Goal: Contribute content

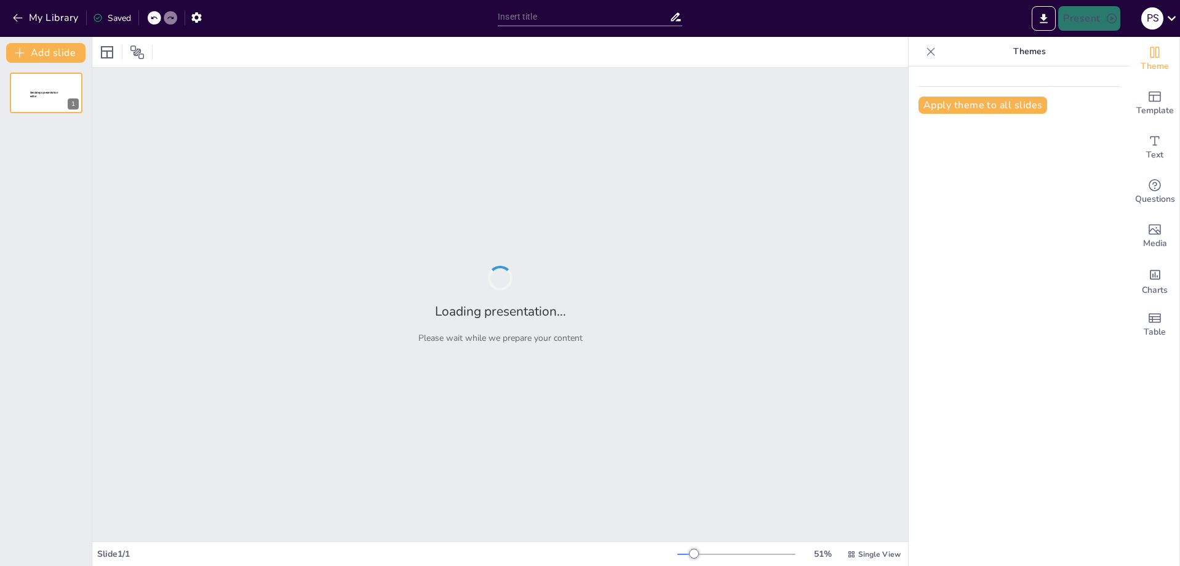
type input "Устаревшие технологии: риски и последствия для корпоративной инфраструктуры"
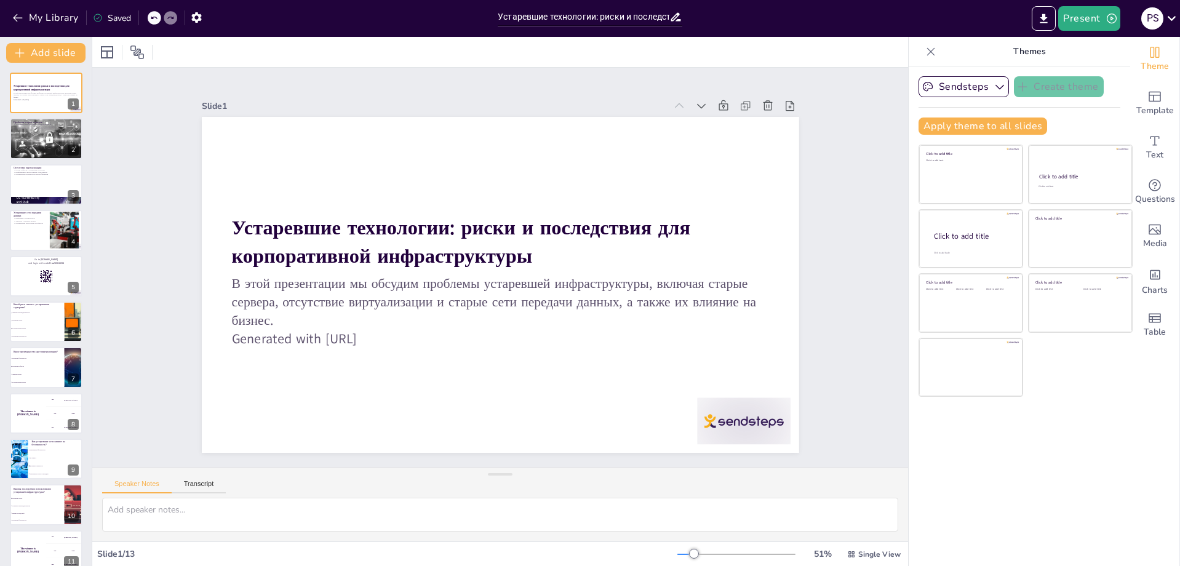
checkbox input "true"
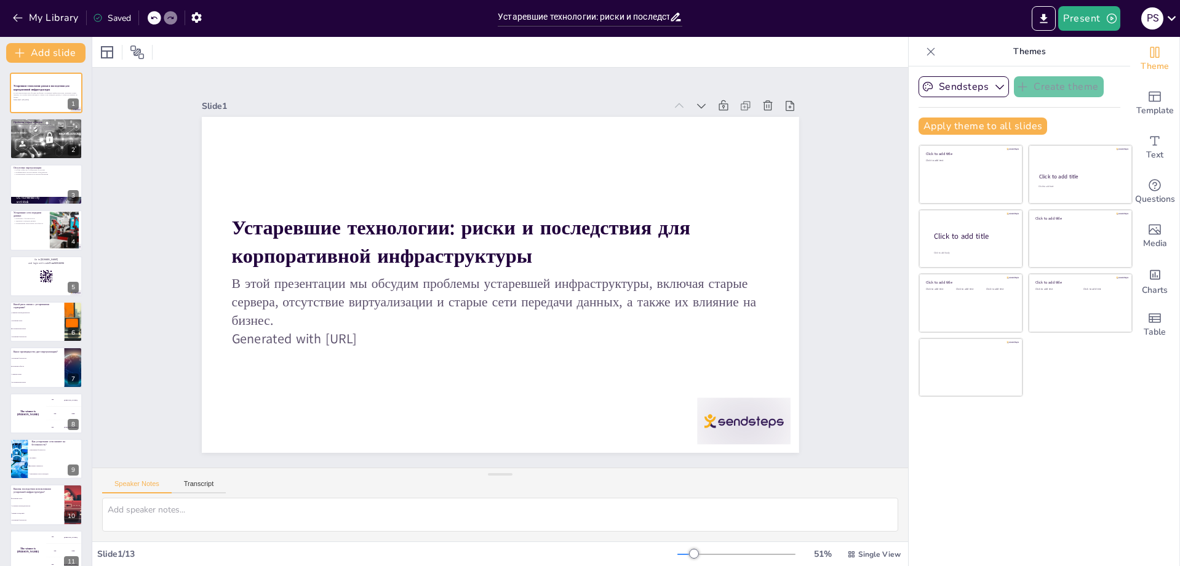
checkbox input "true"
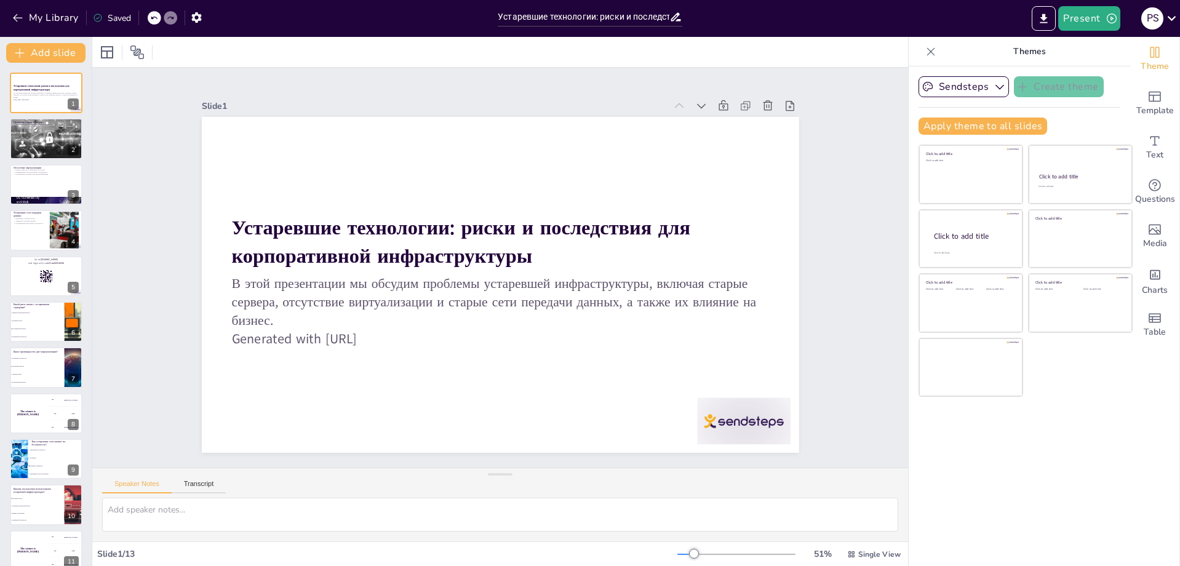
checkbox input "true"
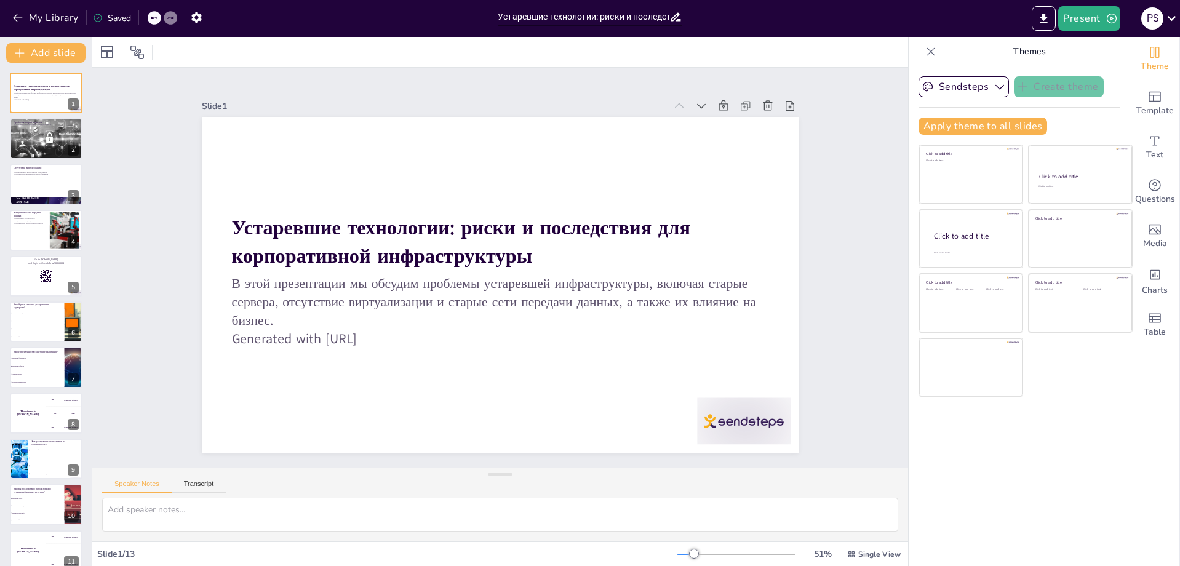
checkbox input "true"
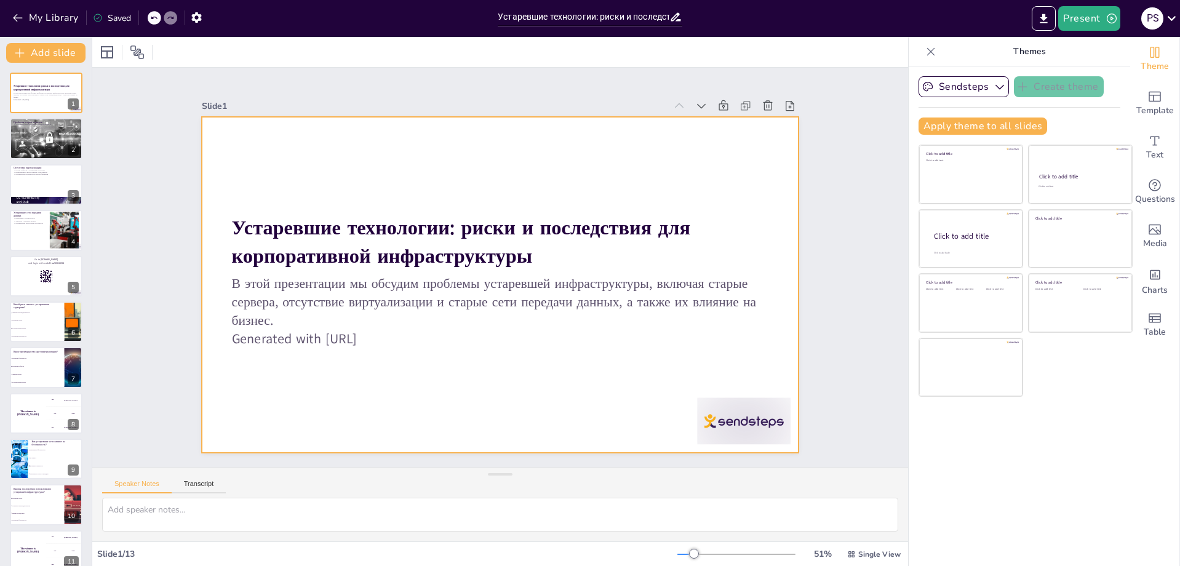
checkbox input "true"
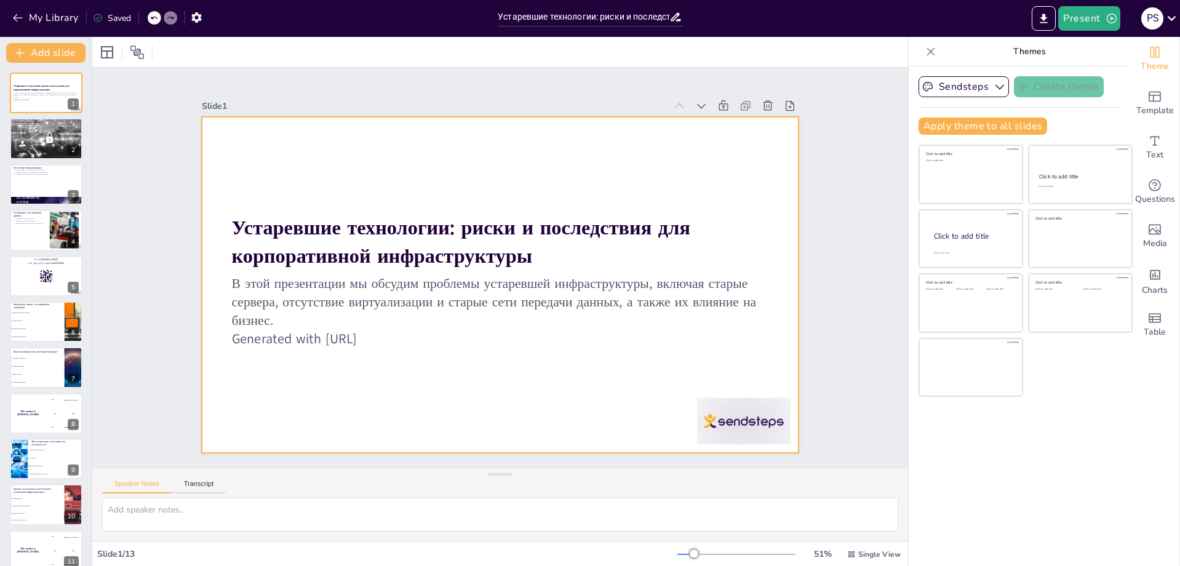
checkbox input "true"
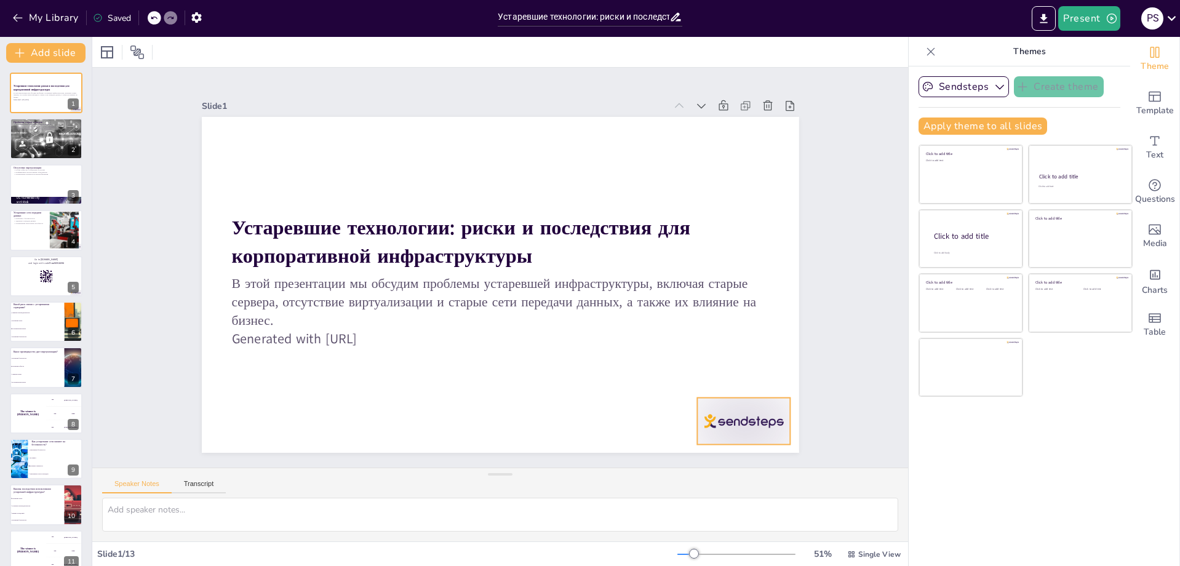
checkbox input "true"
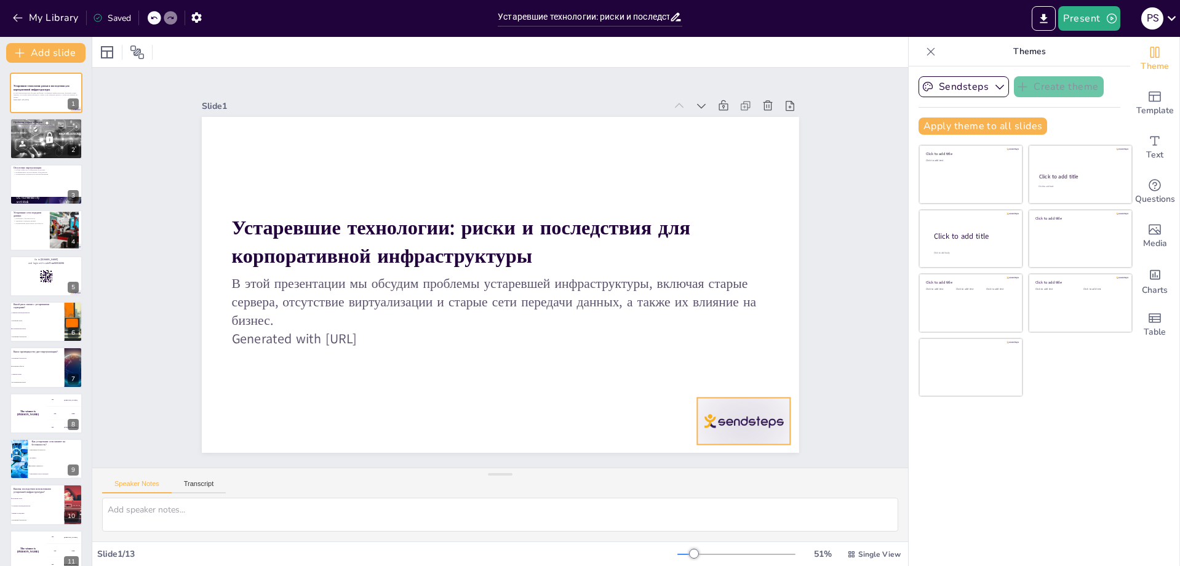
checkbox input "true"
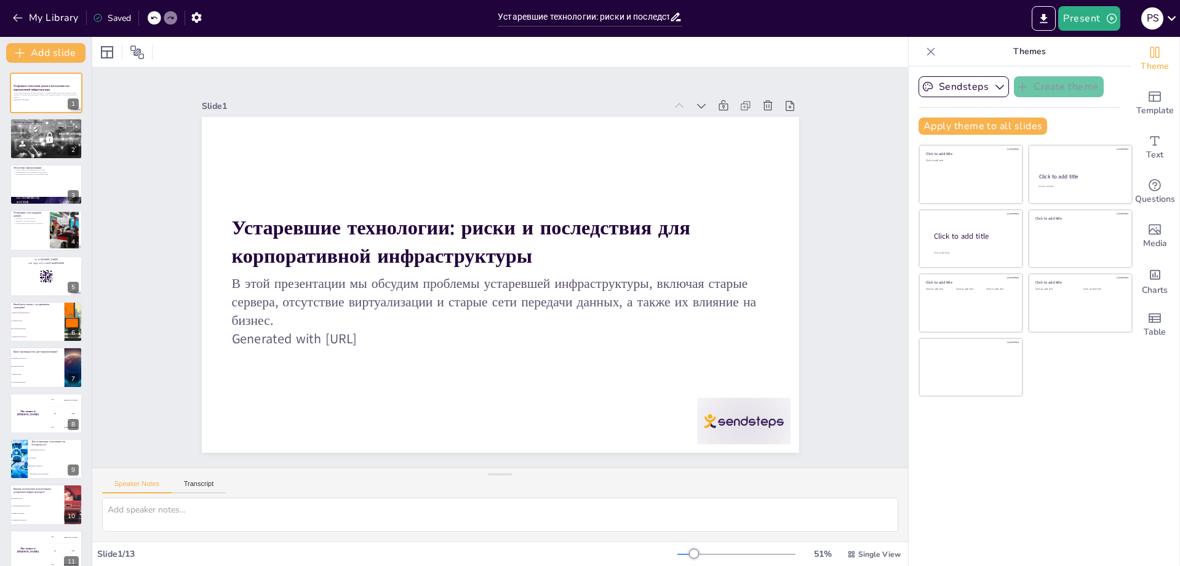
checkbox input "true"
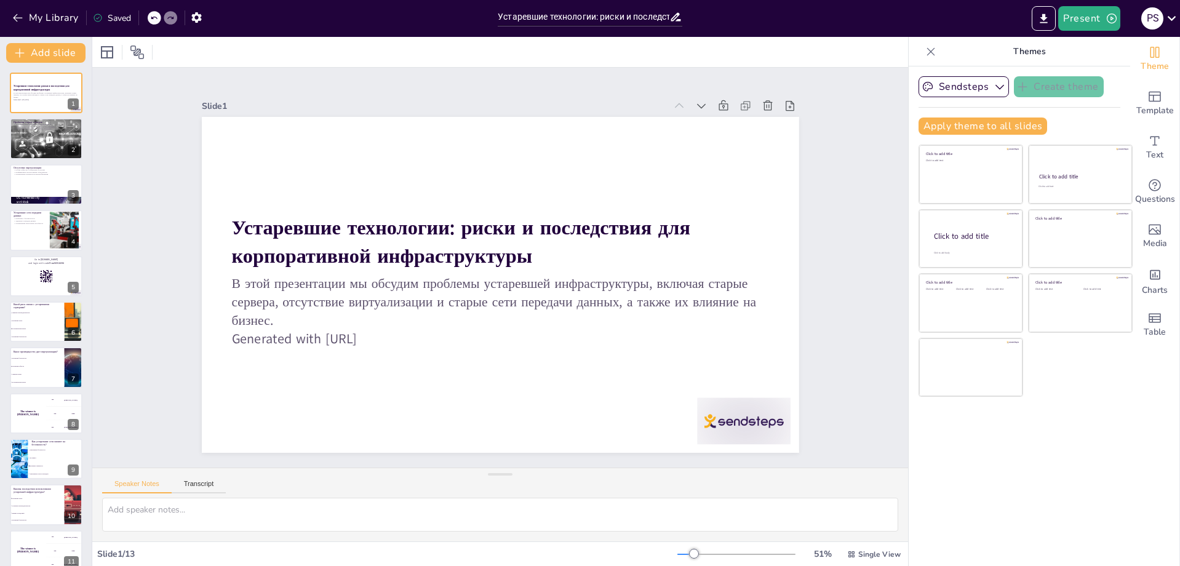
checkbox input "true"
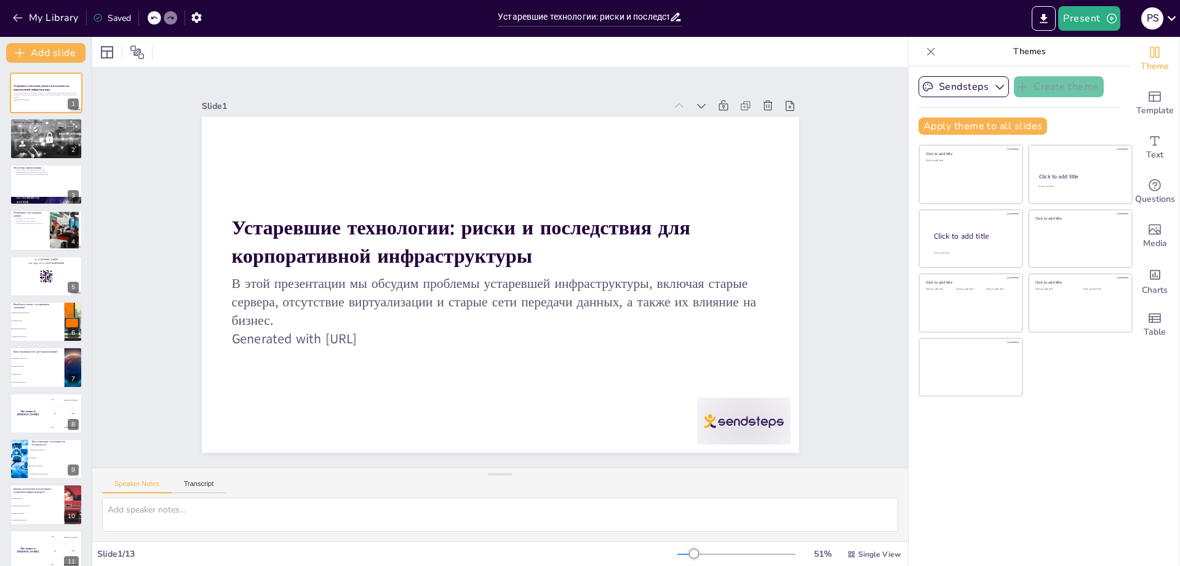
checkbox input "true"
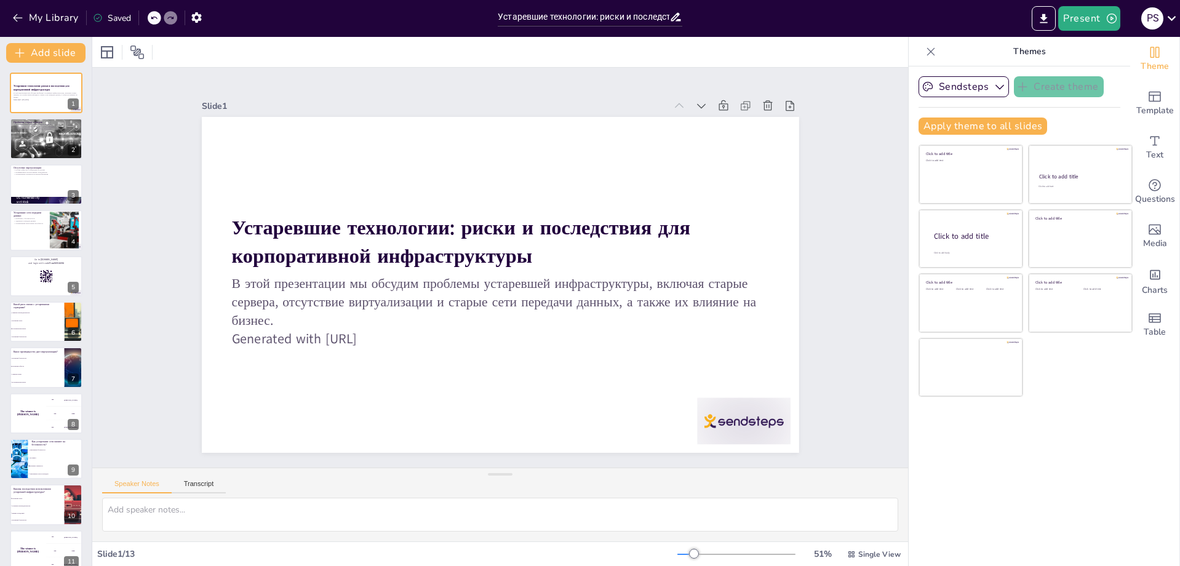
checkbox input "true"
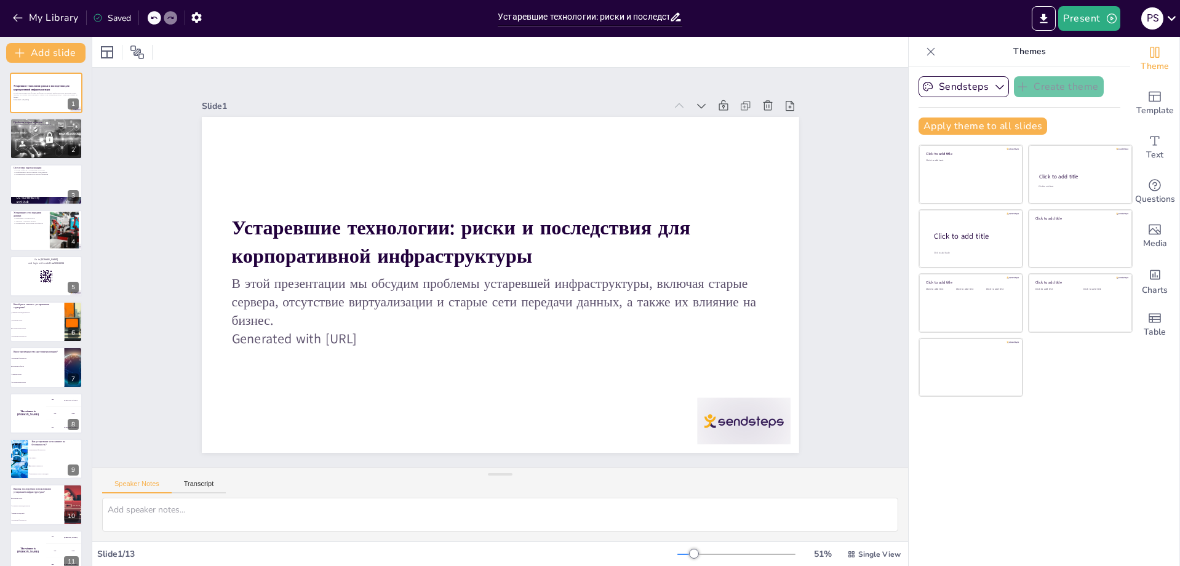
checkbox input "true"
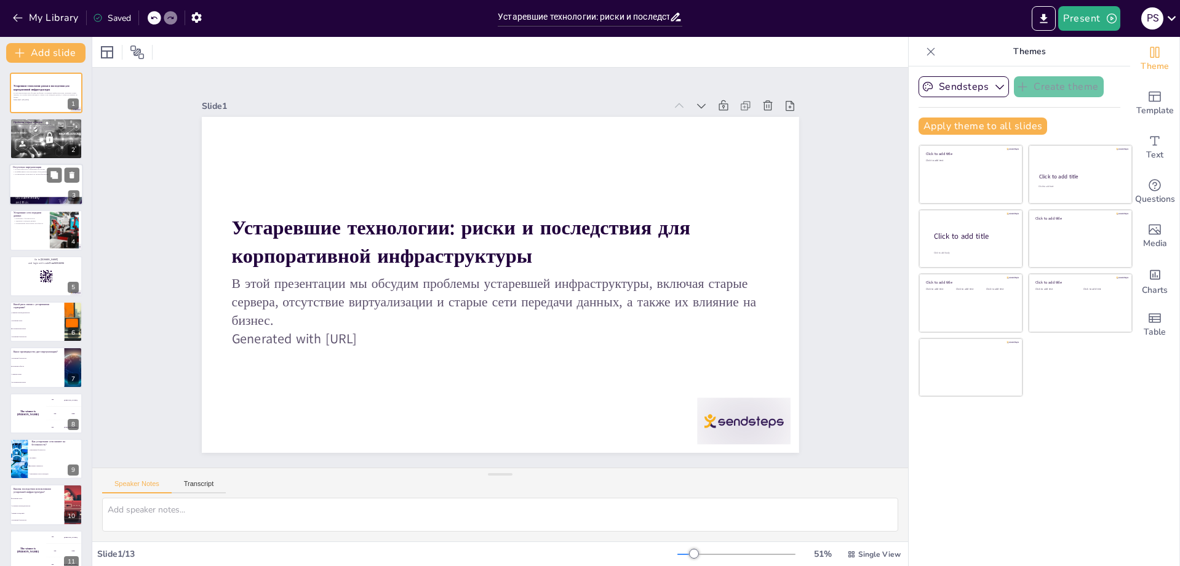
checkbox input "true"
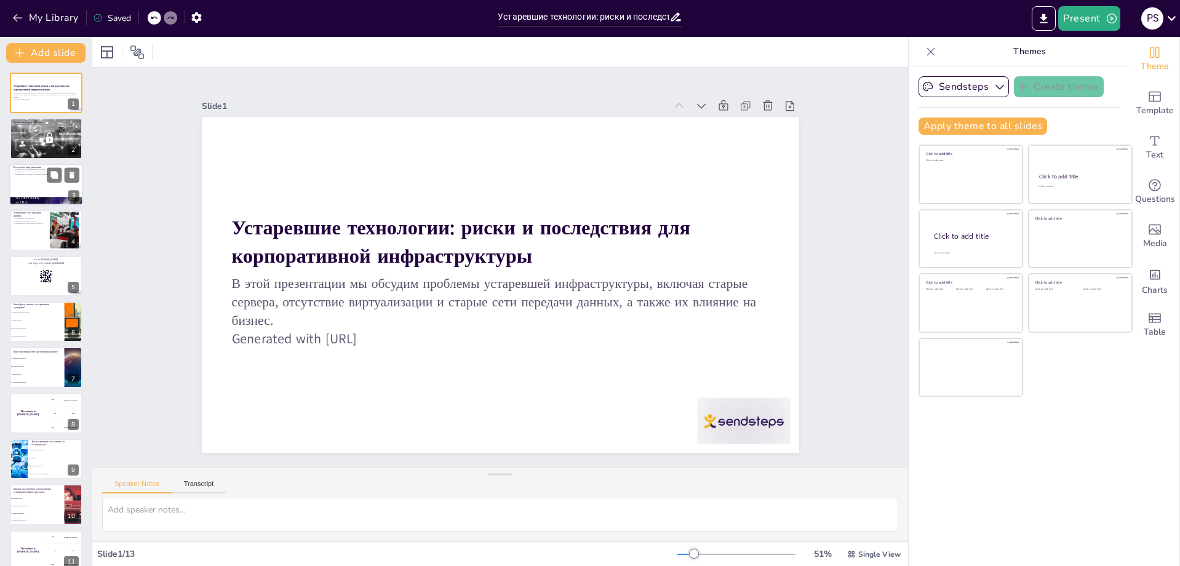
checkbox input "true"
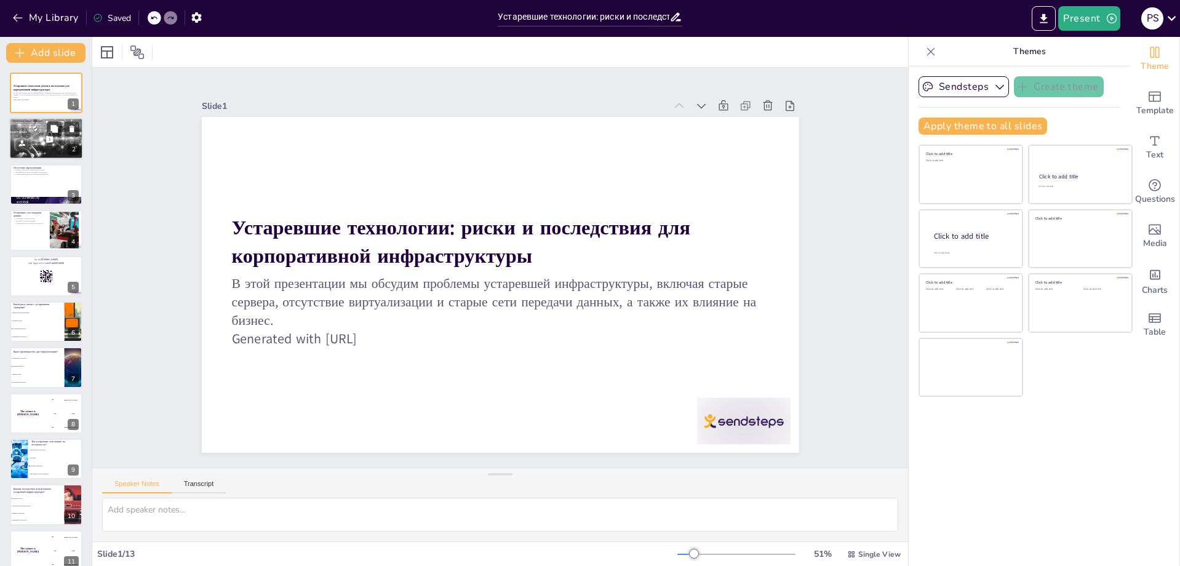
checkbox input "true"
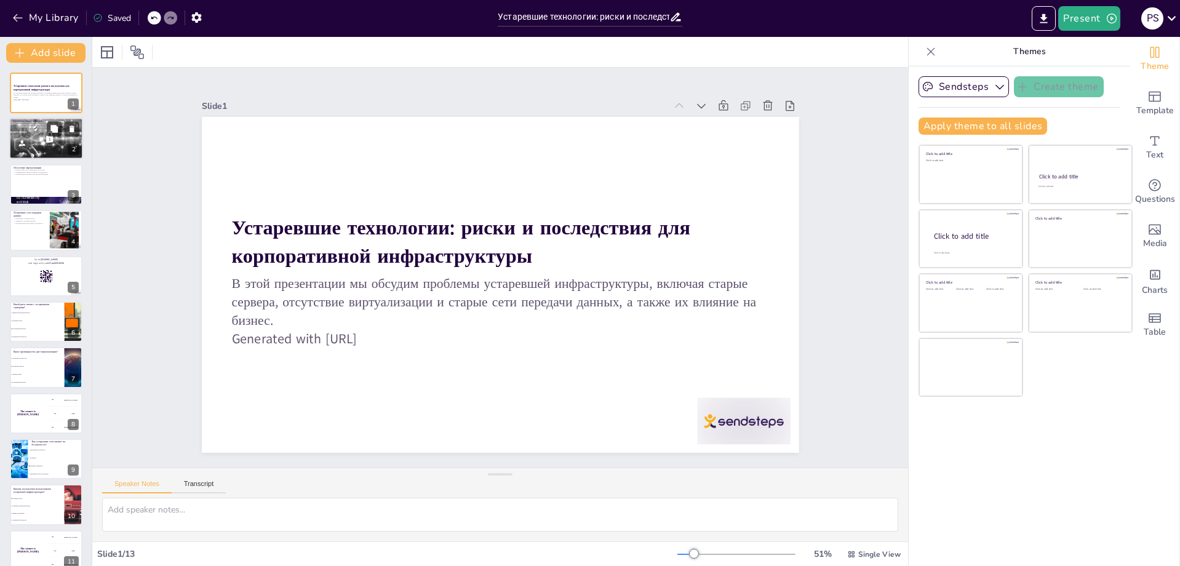
checkbox input "true"
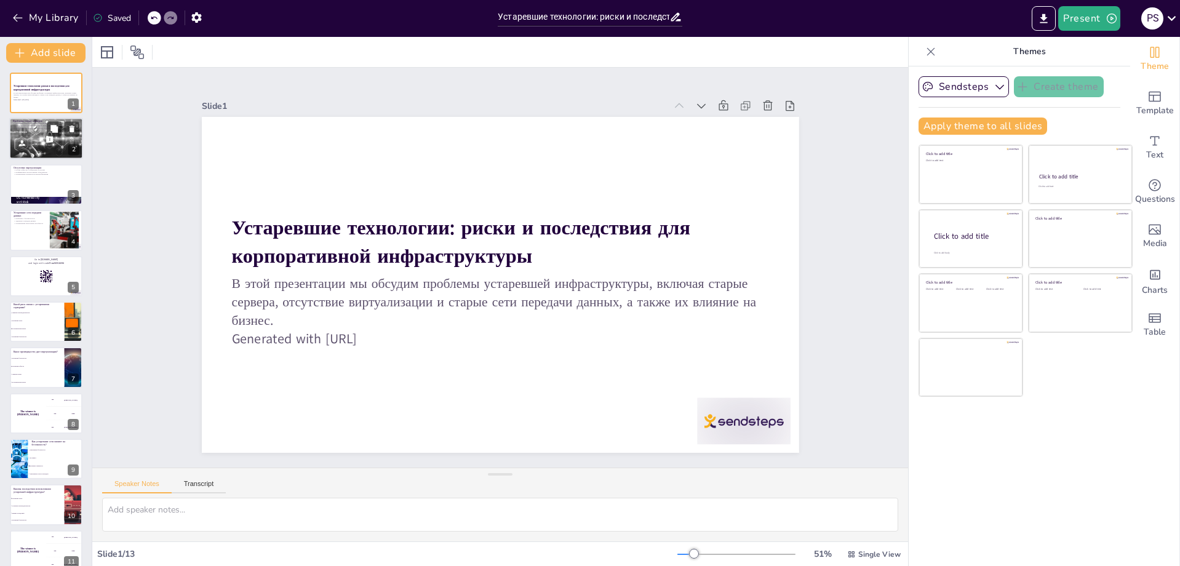
click at [38, 141] on div at bounding box center [46, 139] width 74 height 47
checkbox input "true"
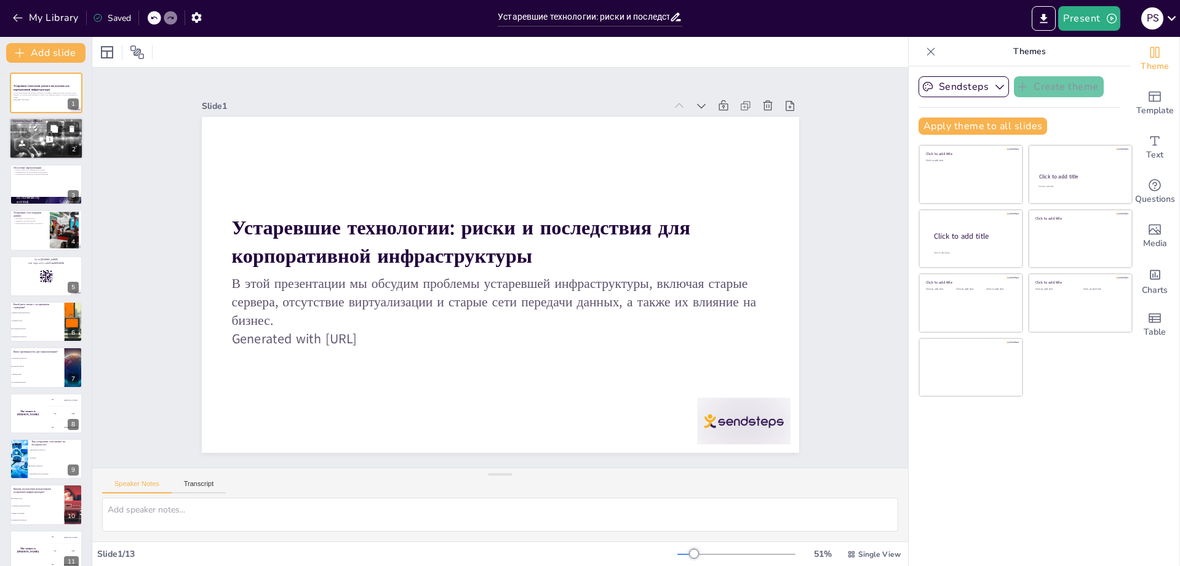
checkbox input "true"
type textarea "Loremipsum dolorsi ametc adipiscinge seddoei tempo incididuntutlabore etdolor, …"
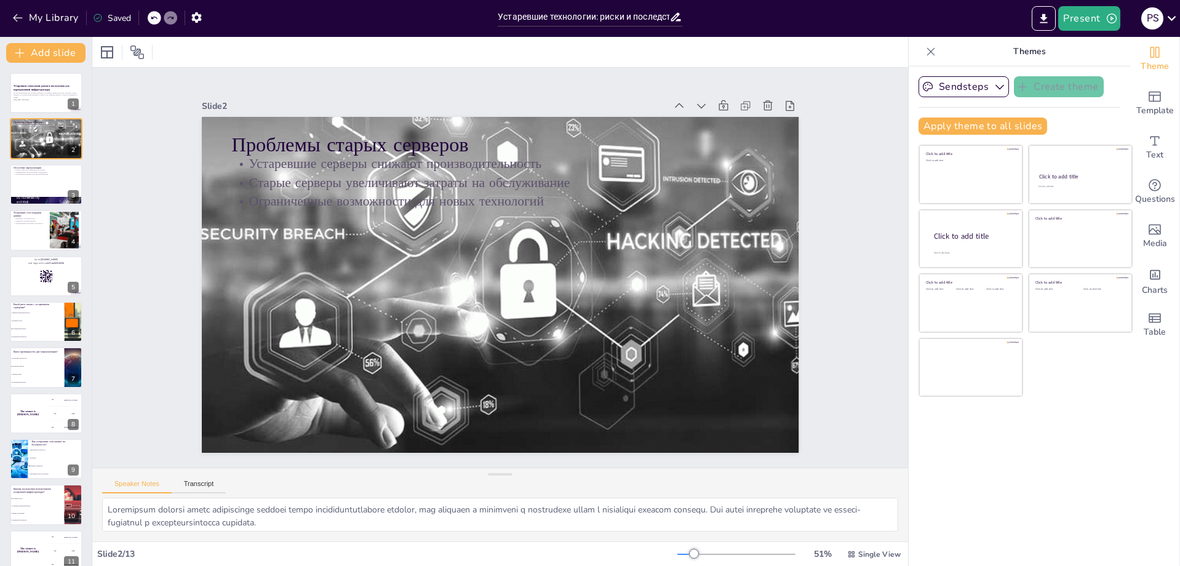
checkbox input "true"
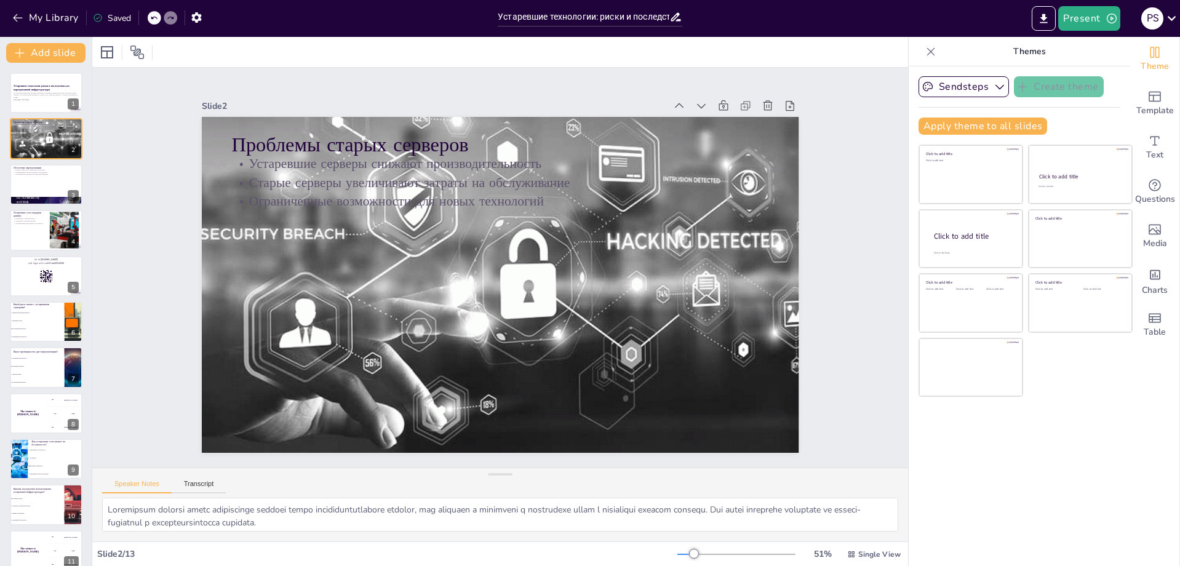
checkbox input "true"
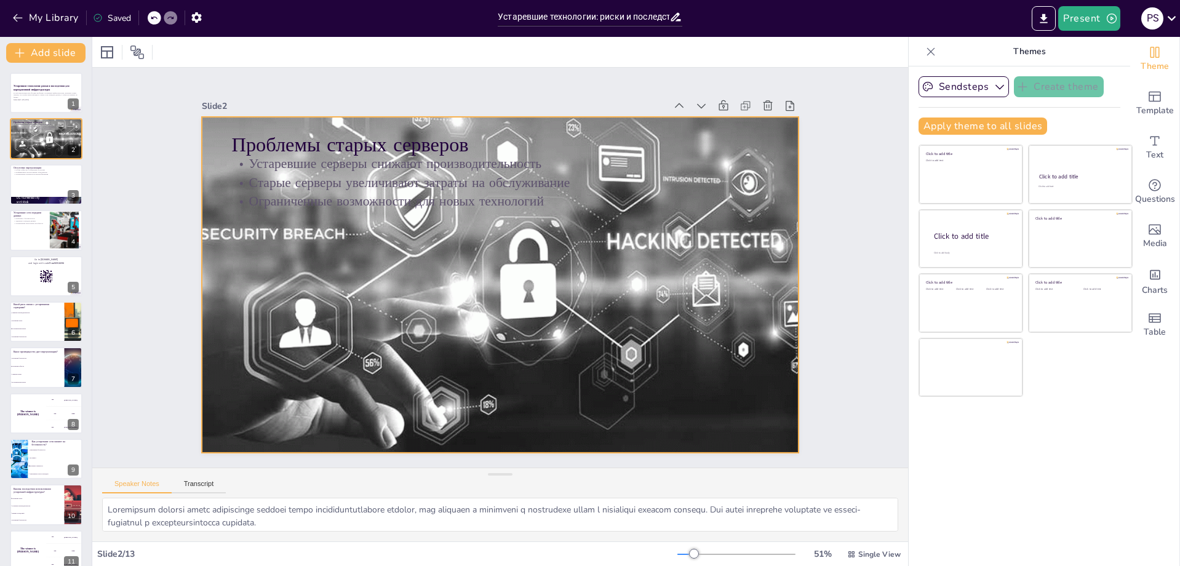
checkbox input "true"
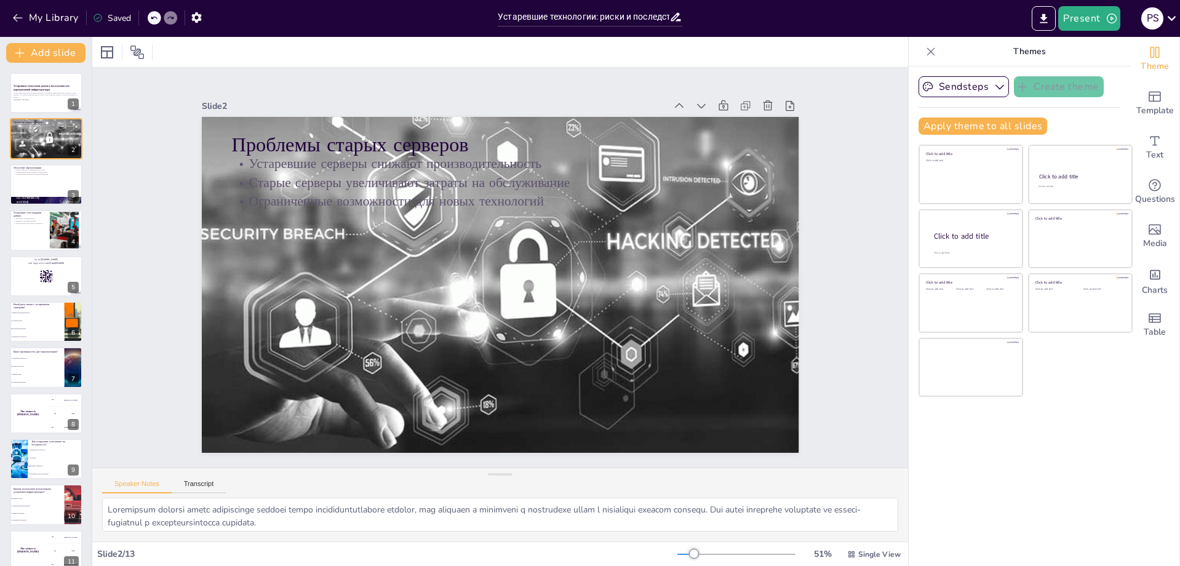
checkbox input "true"
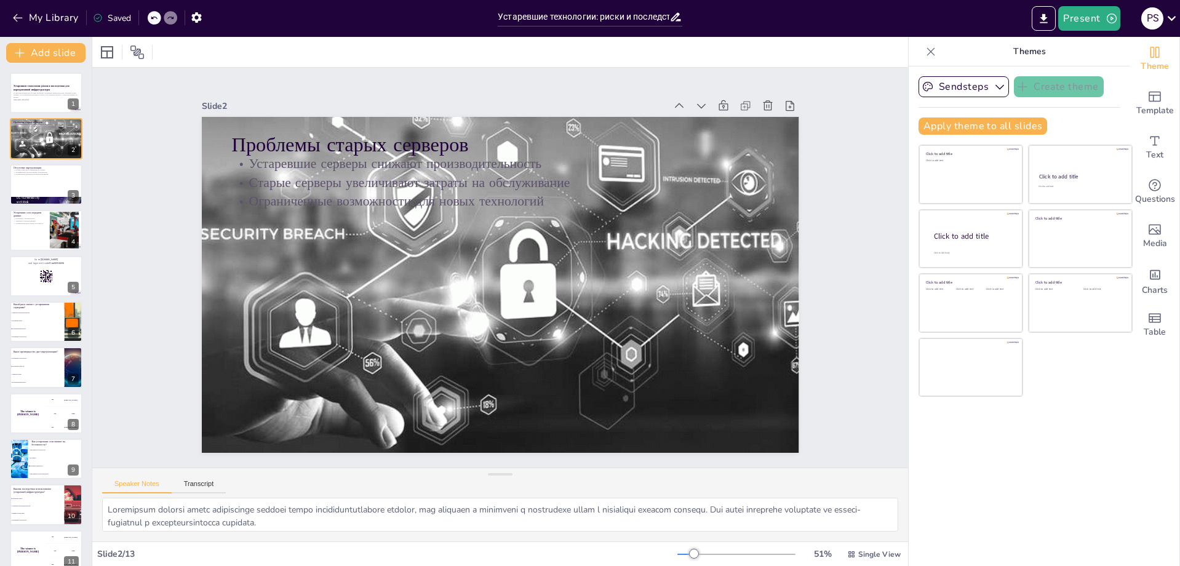
checkbox input "true"
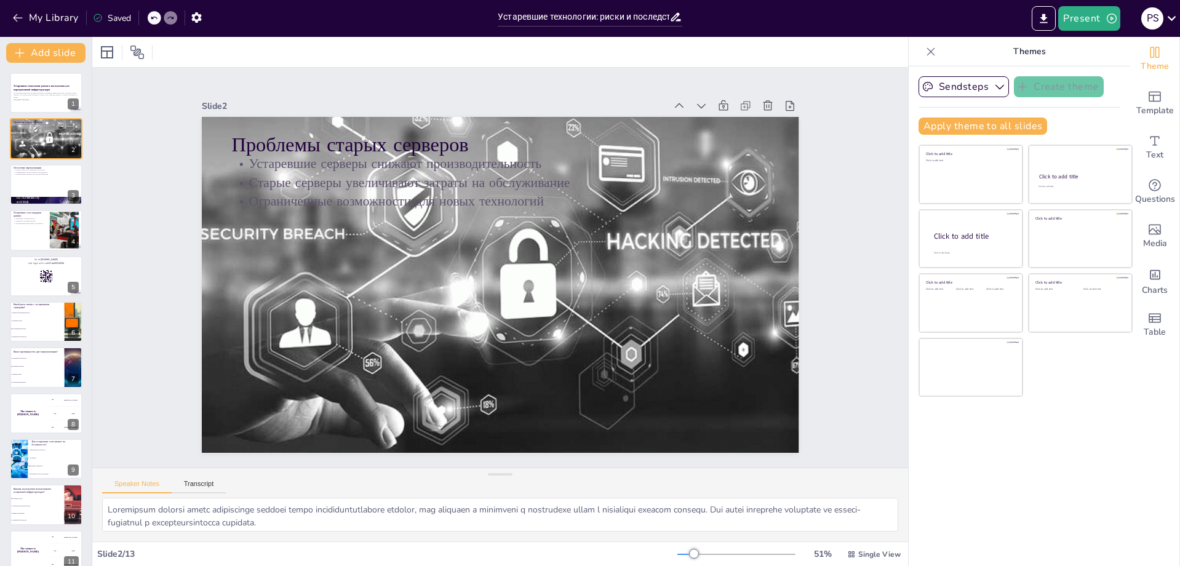
checkbox input "true"
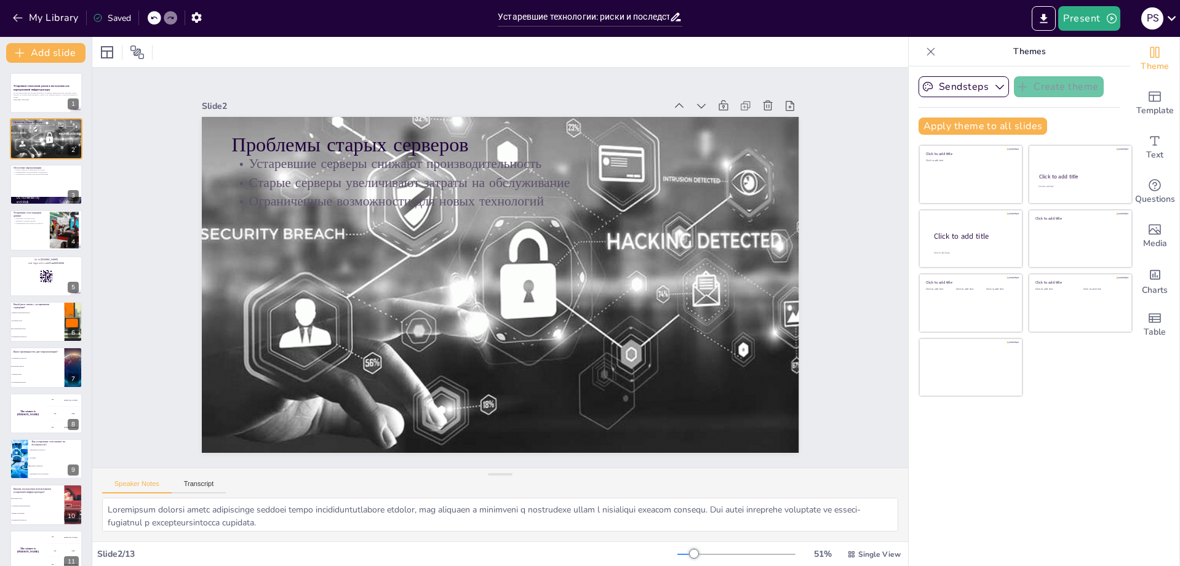
checkbox input "true"
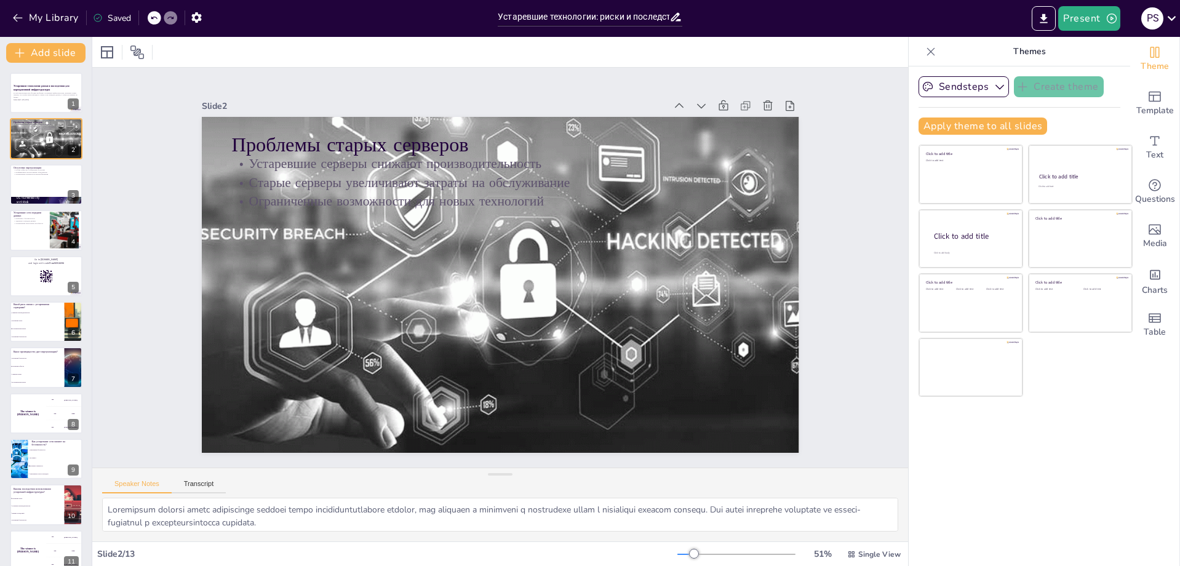
checkbox input "true"
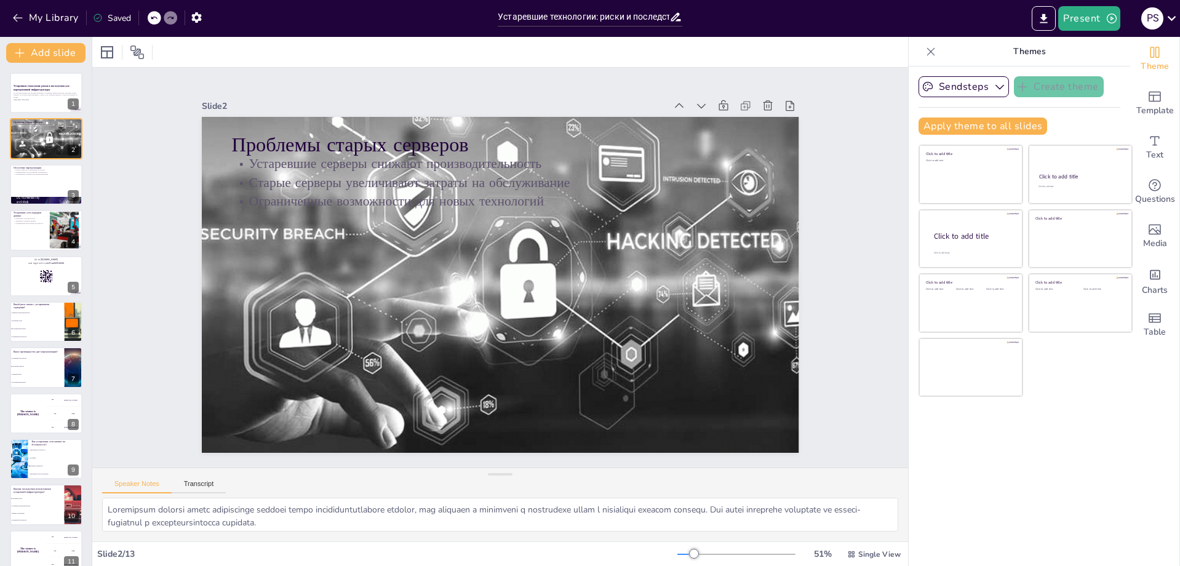
checkbox input "true"
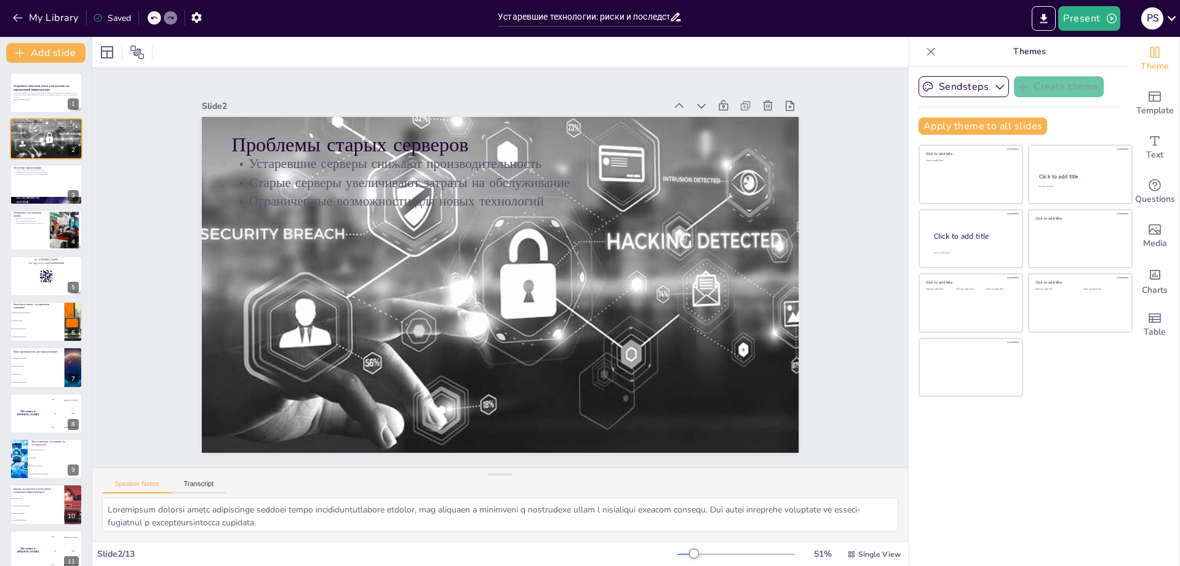
checkbox input "true"
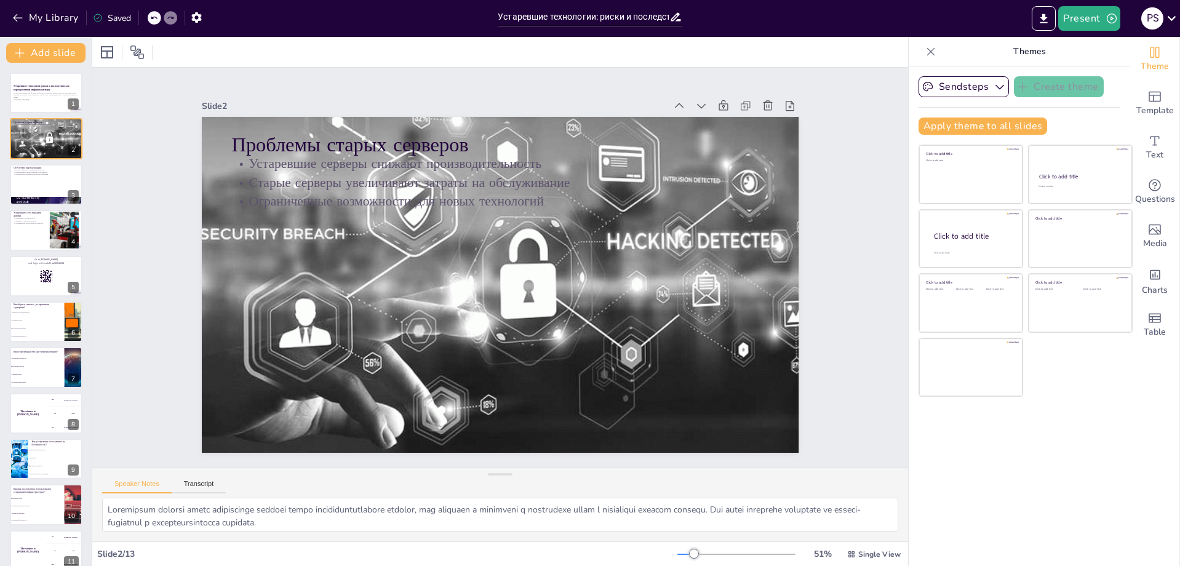
checkbox input "true"
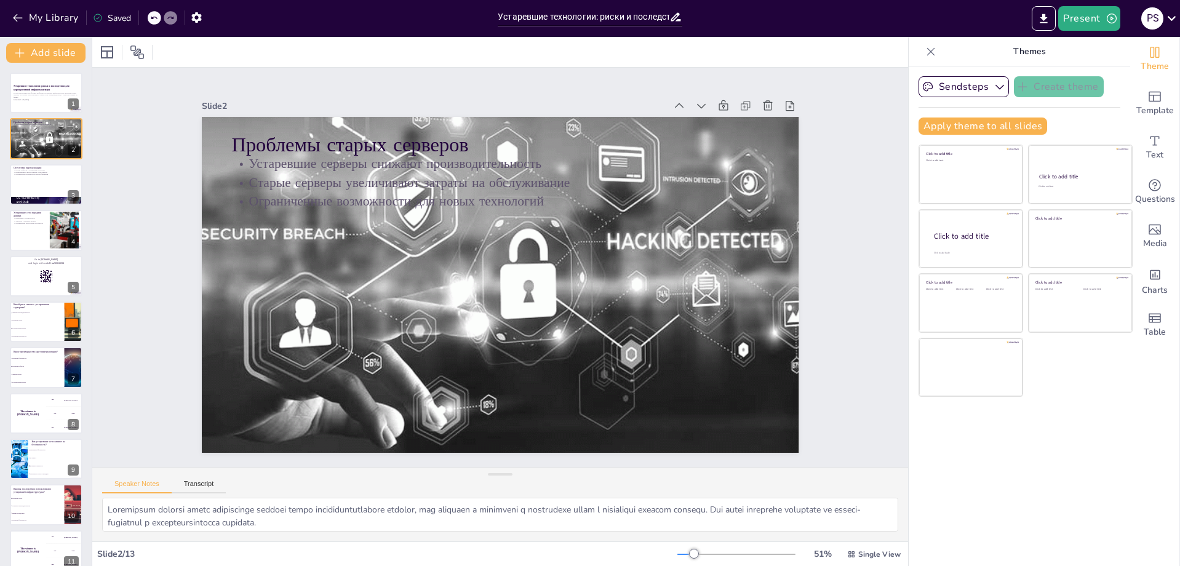
checkbox input "true"
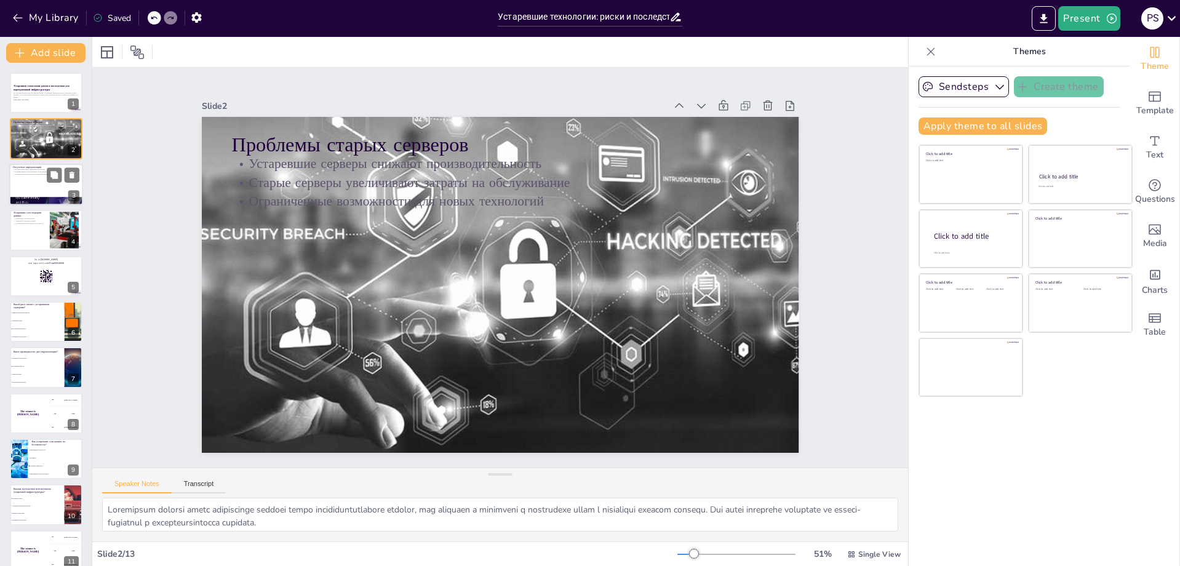
checkbox input "true"
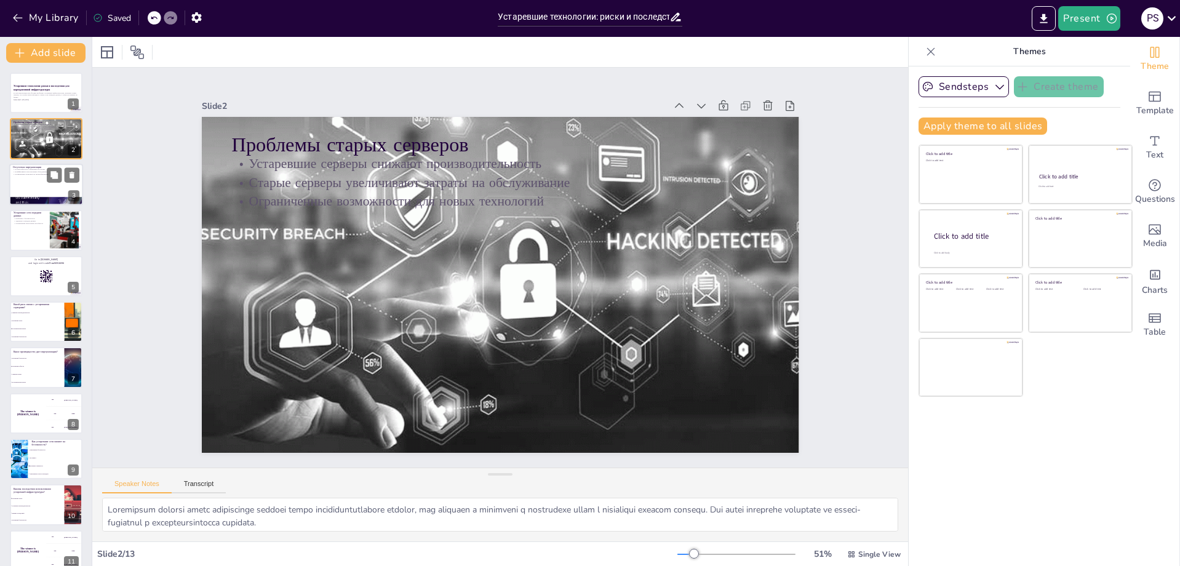
click at [27, 180] on div at bounding box center [46, 185] width 74 height 42
checkbox input "true"
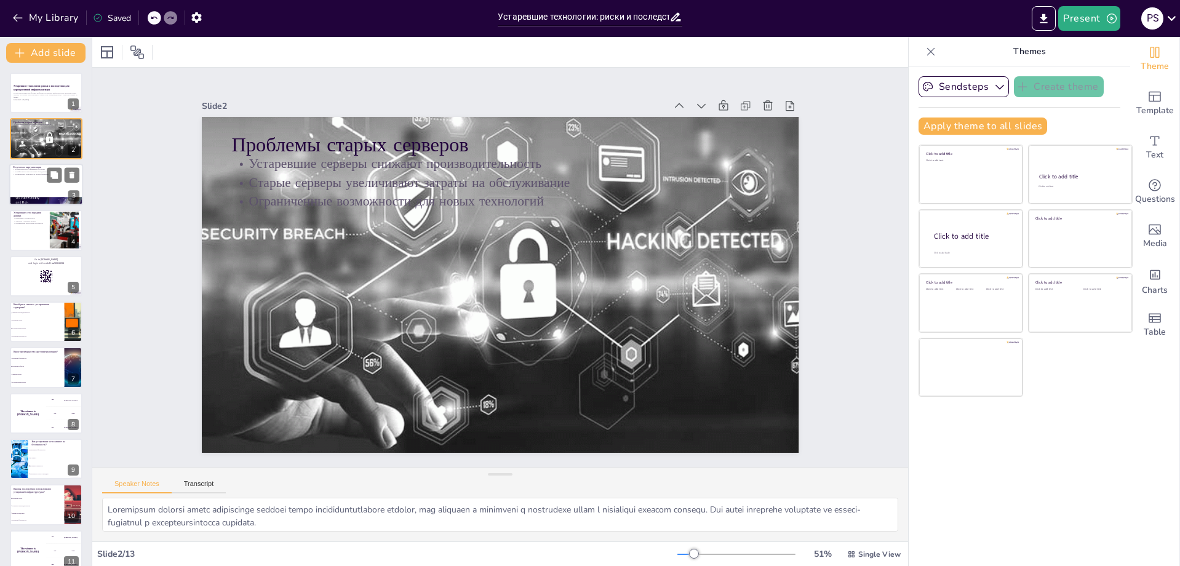
checkbox input "true"
type textarea "Без виртуализации компании теряют гибкость в управлении своими ресурсами, что з…"
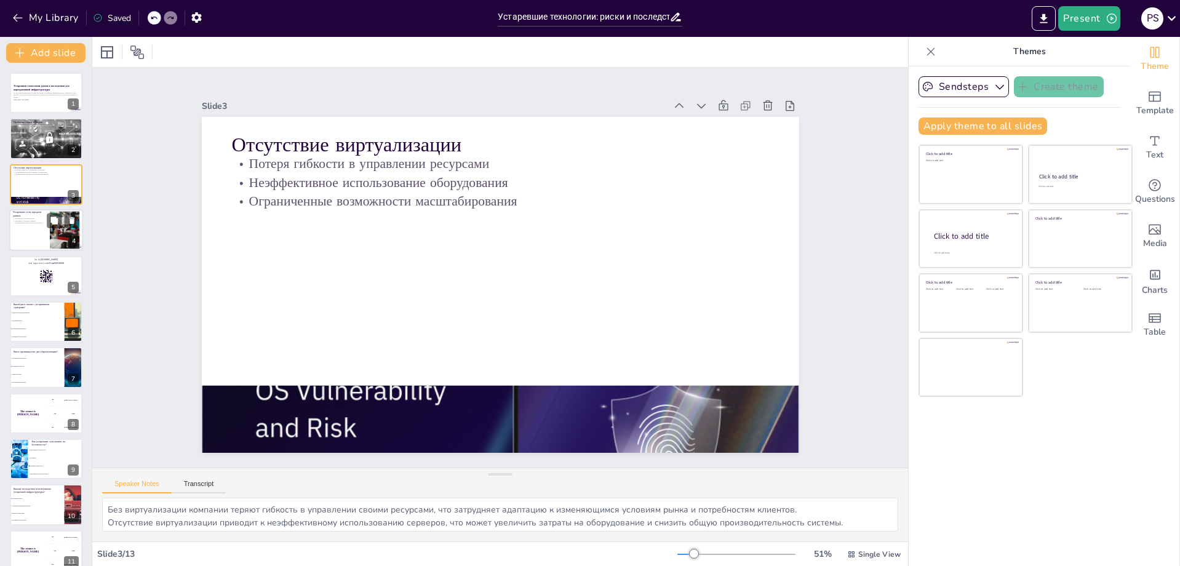
checkbox input "true"
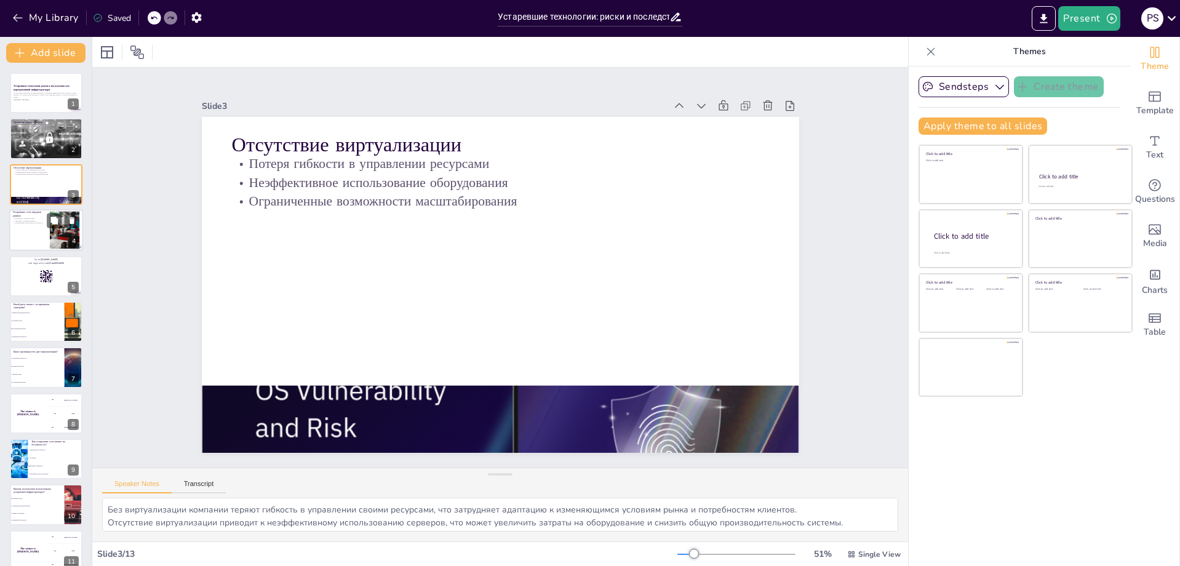
checkbox input "true"
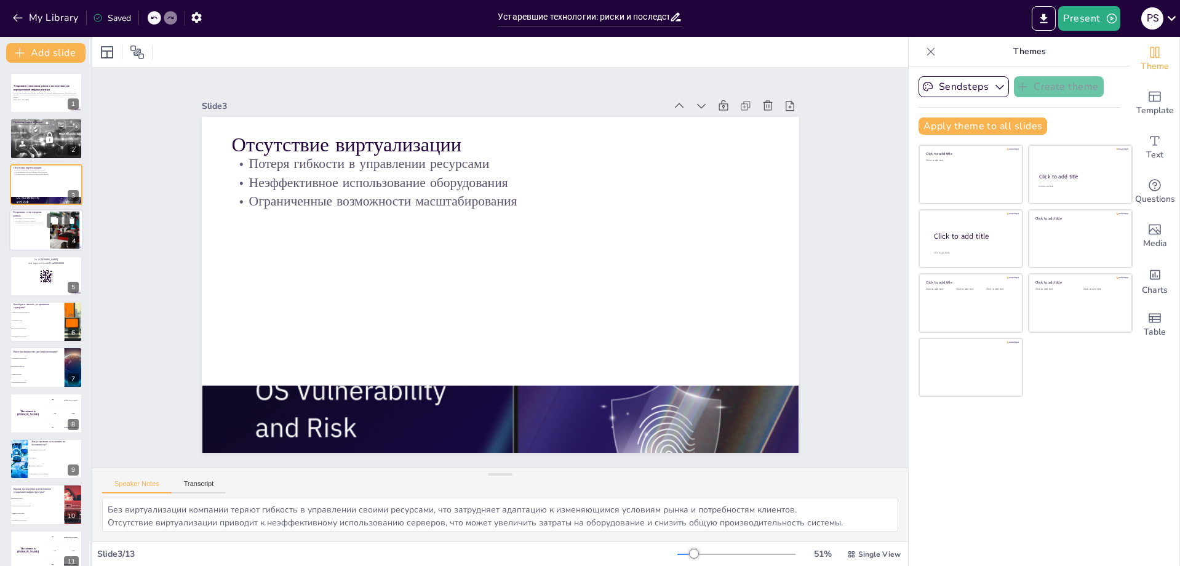
checkbox input "true"
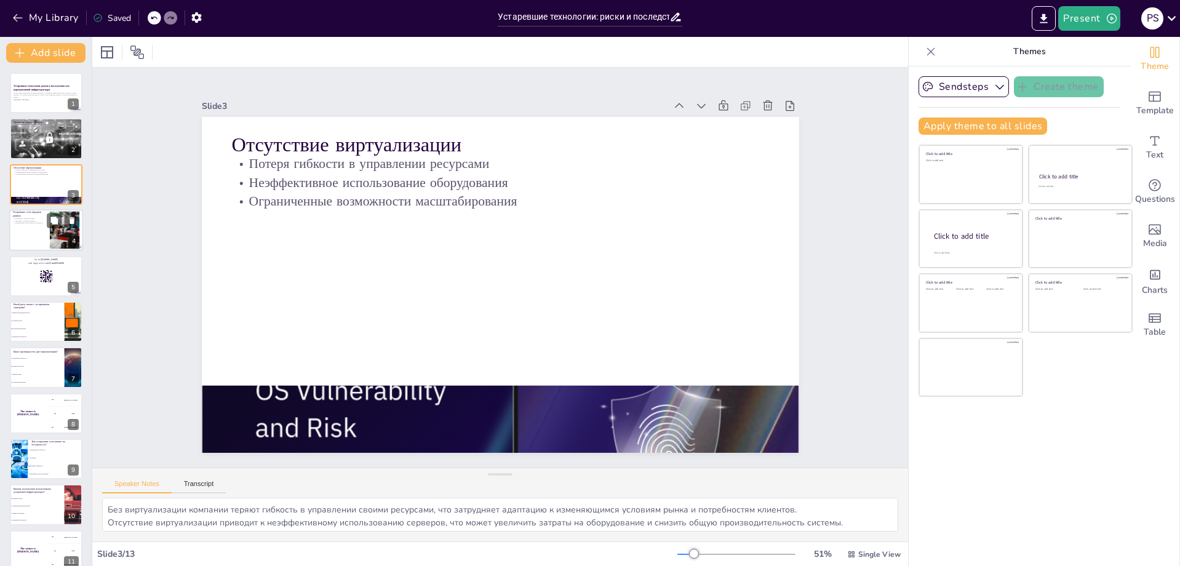
click at [23, 242] on div at bounding box center [46, 230] width 74 height 42
checkbox input "true"
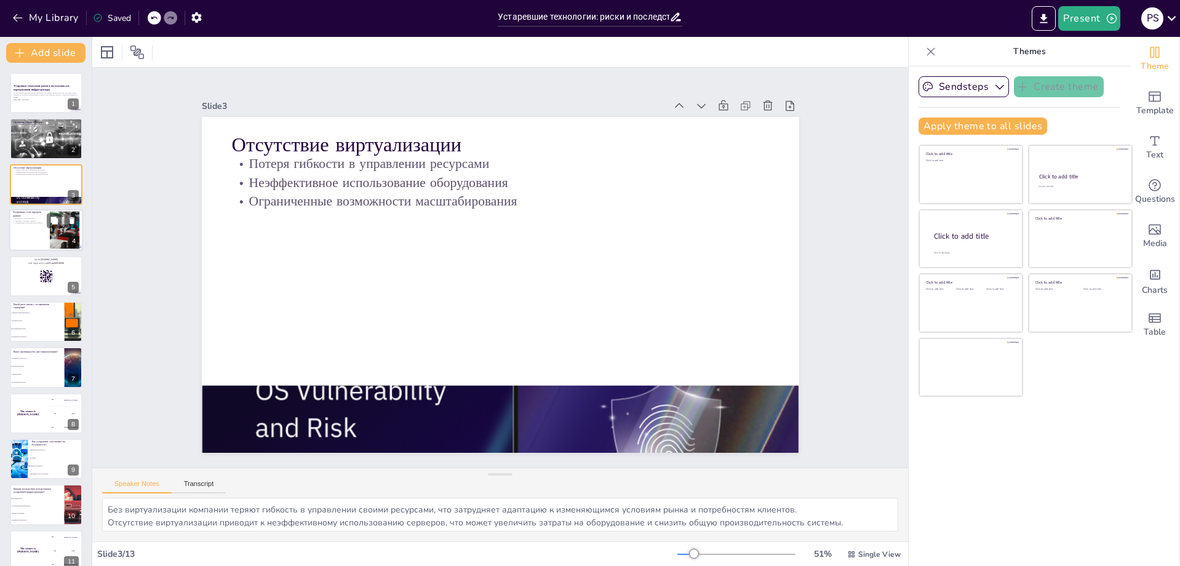
checkbox input "true"
type textarea "Устаревшие сети передачи данных могут иметь уязвимости, которые легко эксплуати…"
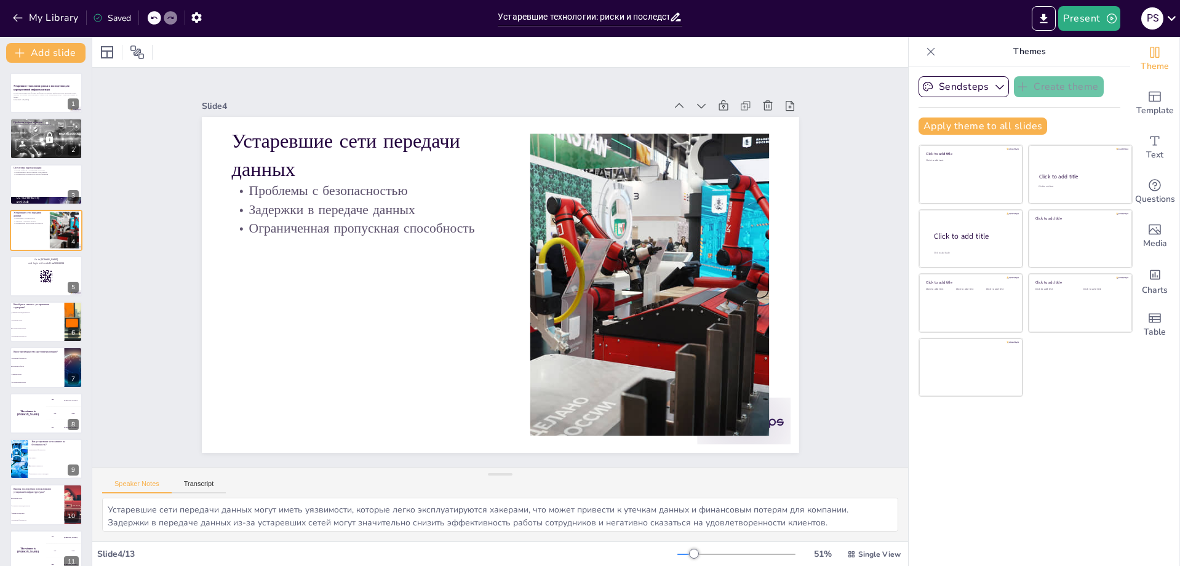
checkbox input "true"
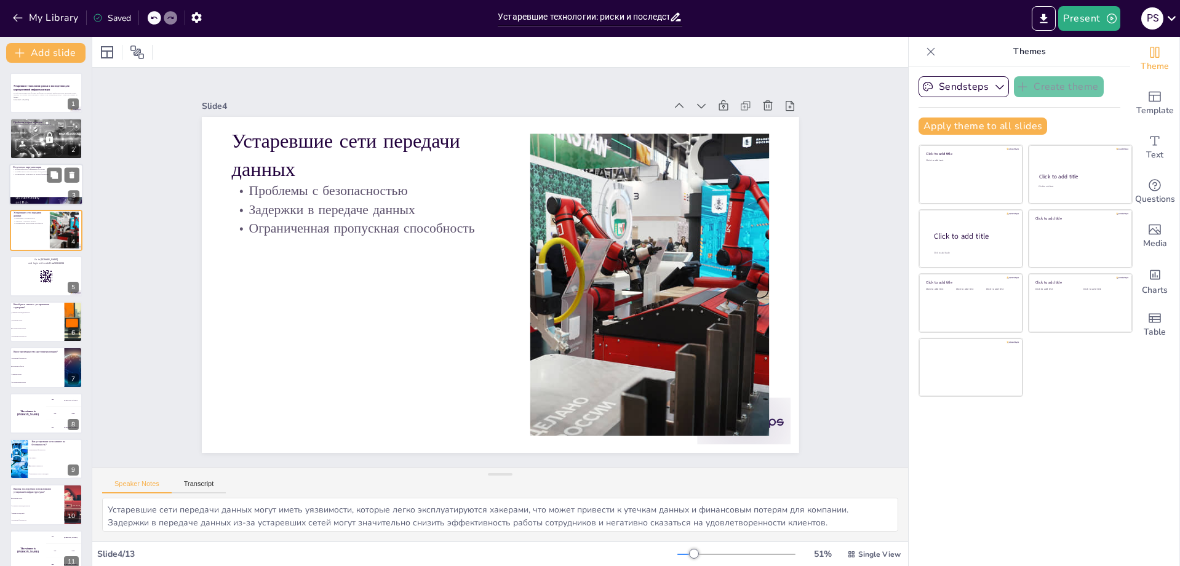
checkbox input "true"
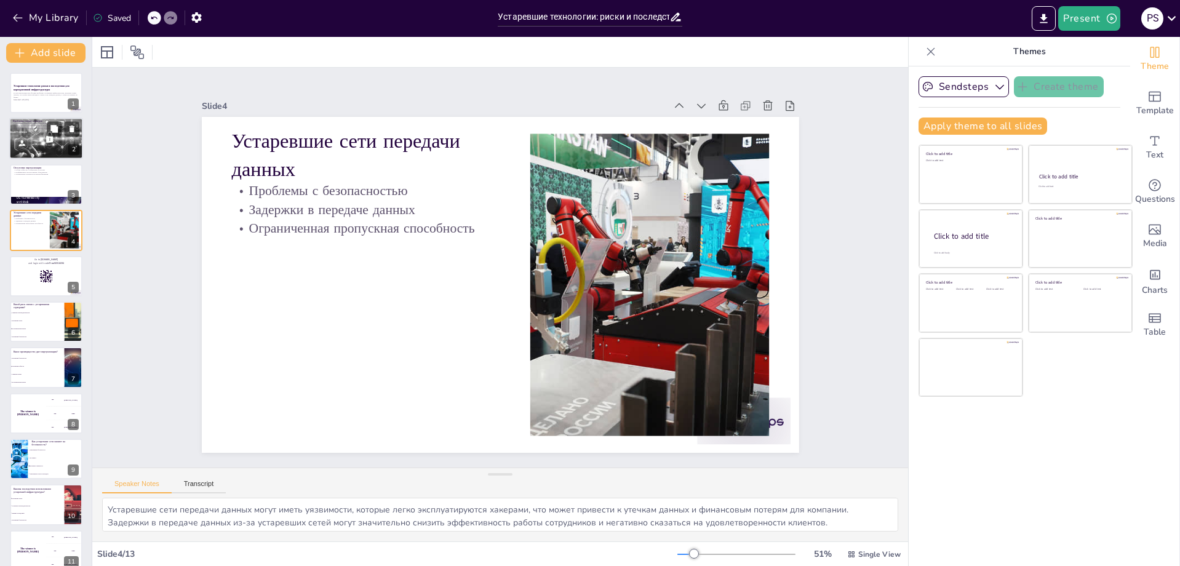
checkbox input "true"
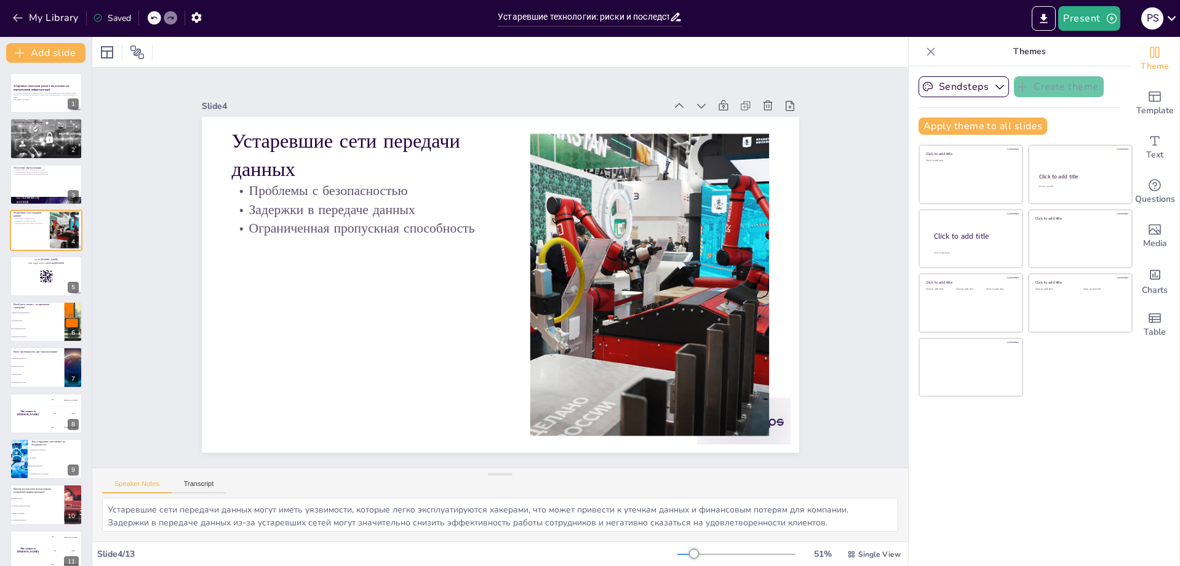
checkbox input "true"
